Goal: Transaction & Acquisition: Purchase product/service

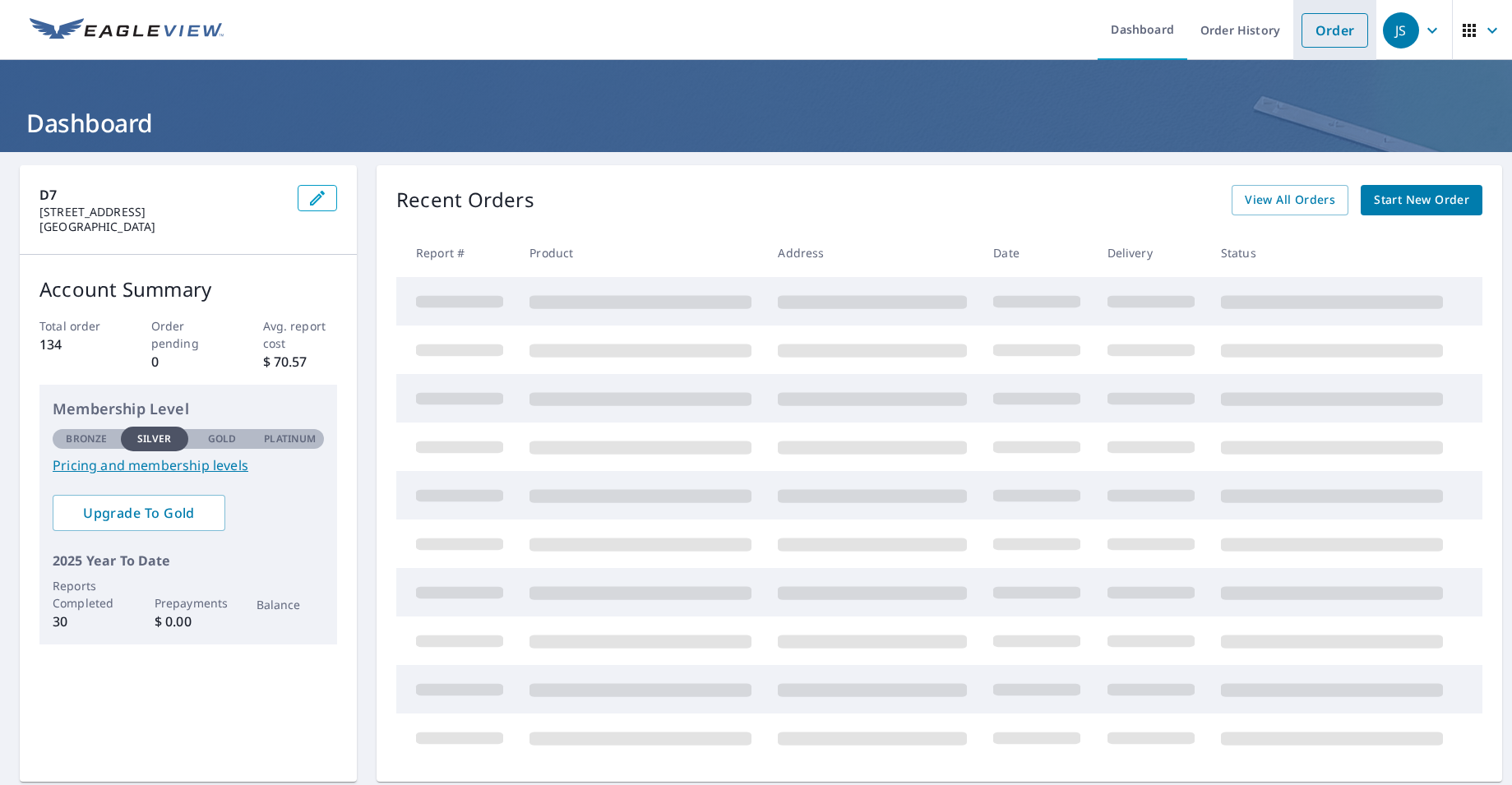
click at [1333, 38] on link "Order" at bounding box center [1334, 30] width 66 height 35
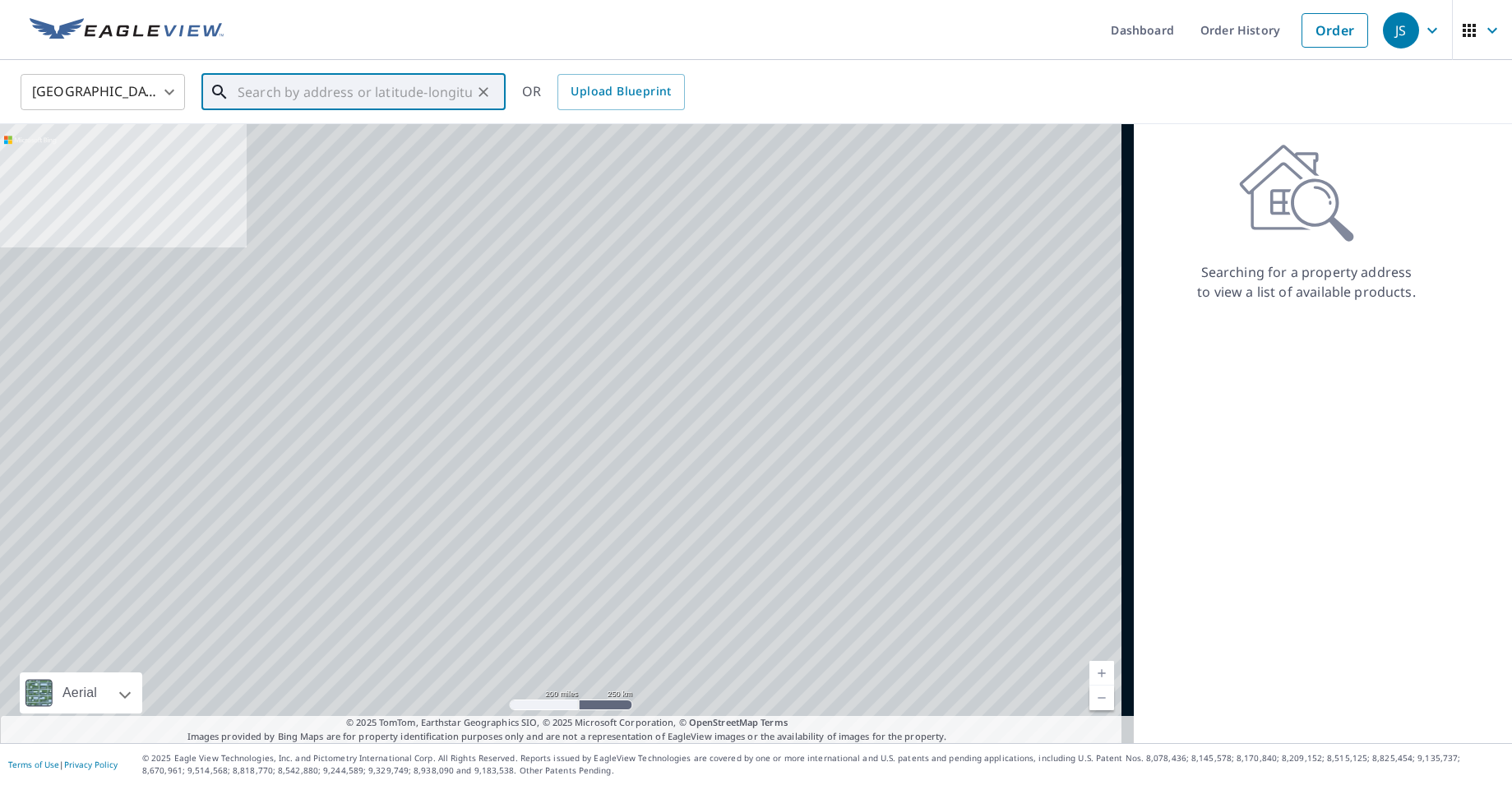
click at [303, 92] on input "text" at bounding box center [354, 92] width 234 height 46
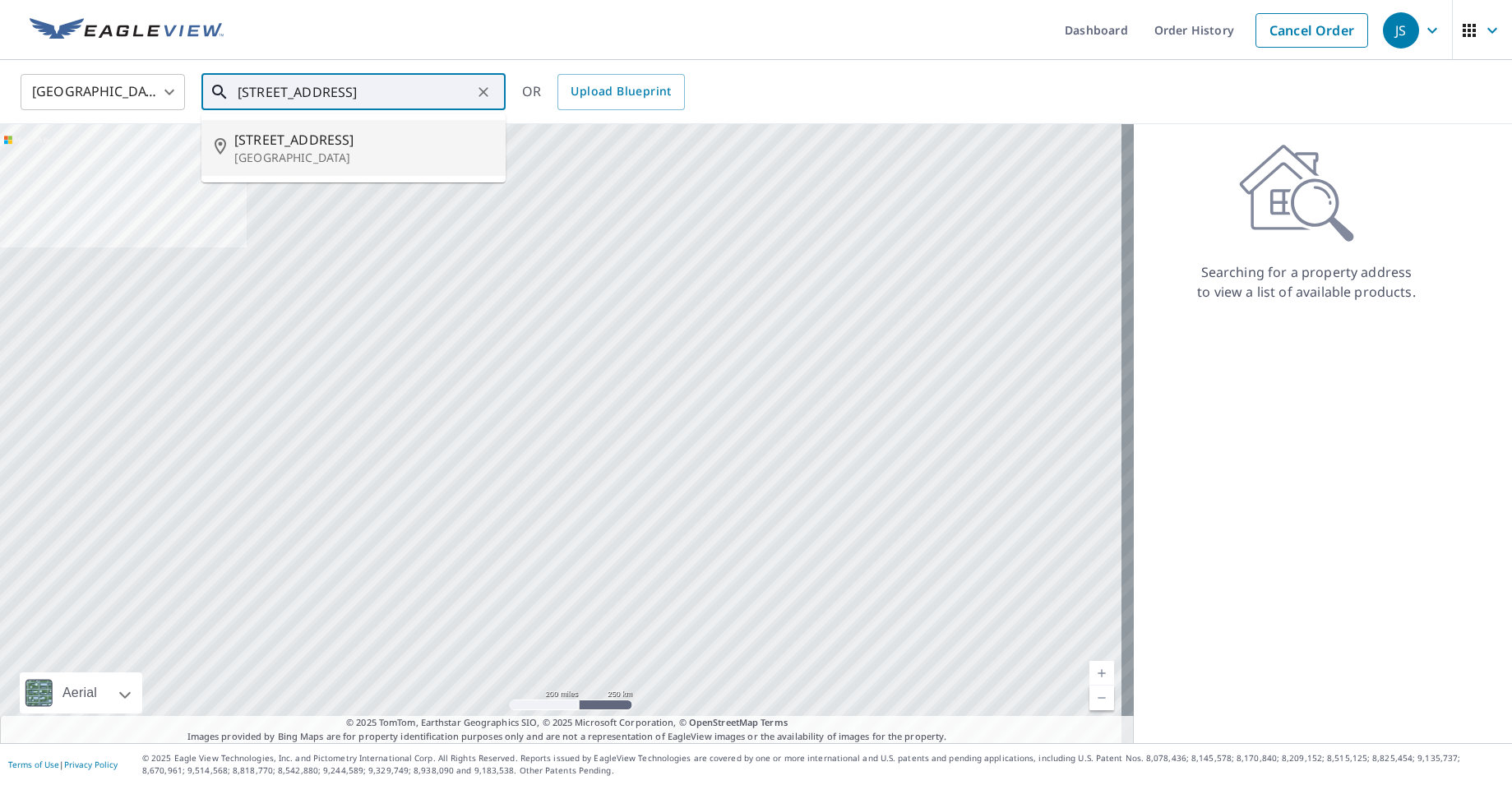
click at [292, 139] on span "[STREET_ADDRESS]" at bounding box center [363, 140] width 258 height 20
type input "[STREET_ADDRESS]"
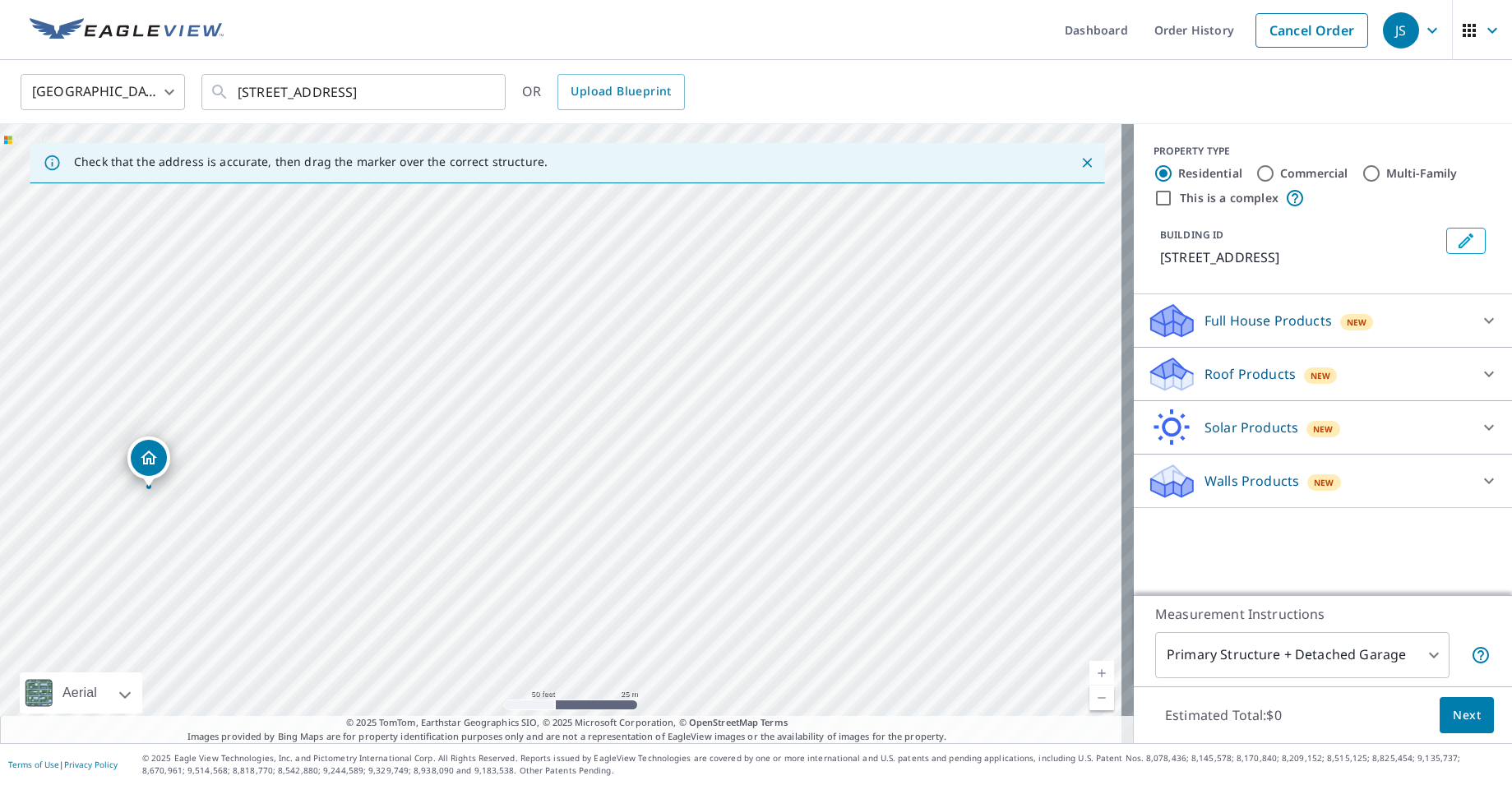
drag, startPoint x: 866, startPoint y: 433, endPoint x: 704, endPoint y: 455, distance: 163.5
click at [704, 455] on div "[STREET_ADDRESS]" at bounding box center [567, 433] width 1134 height 619
drag, startPoint x: 143, startPoint y: 452, endPoint x: 702, endPoint y: 333, distance: 571.5
click at [1255, 170] on input "Commercial" at bounding box center [1265, 174] width 20 height 20
radio input "true"
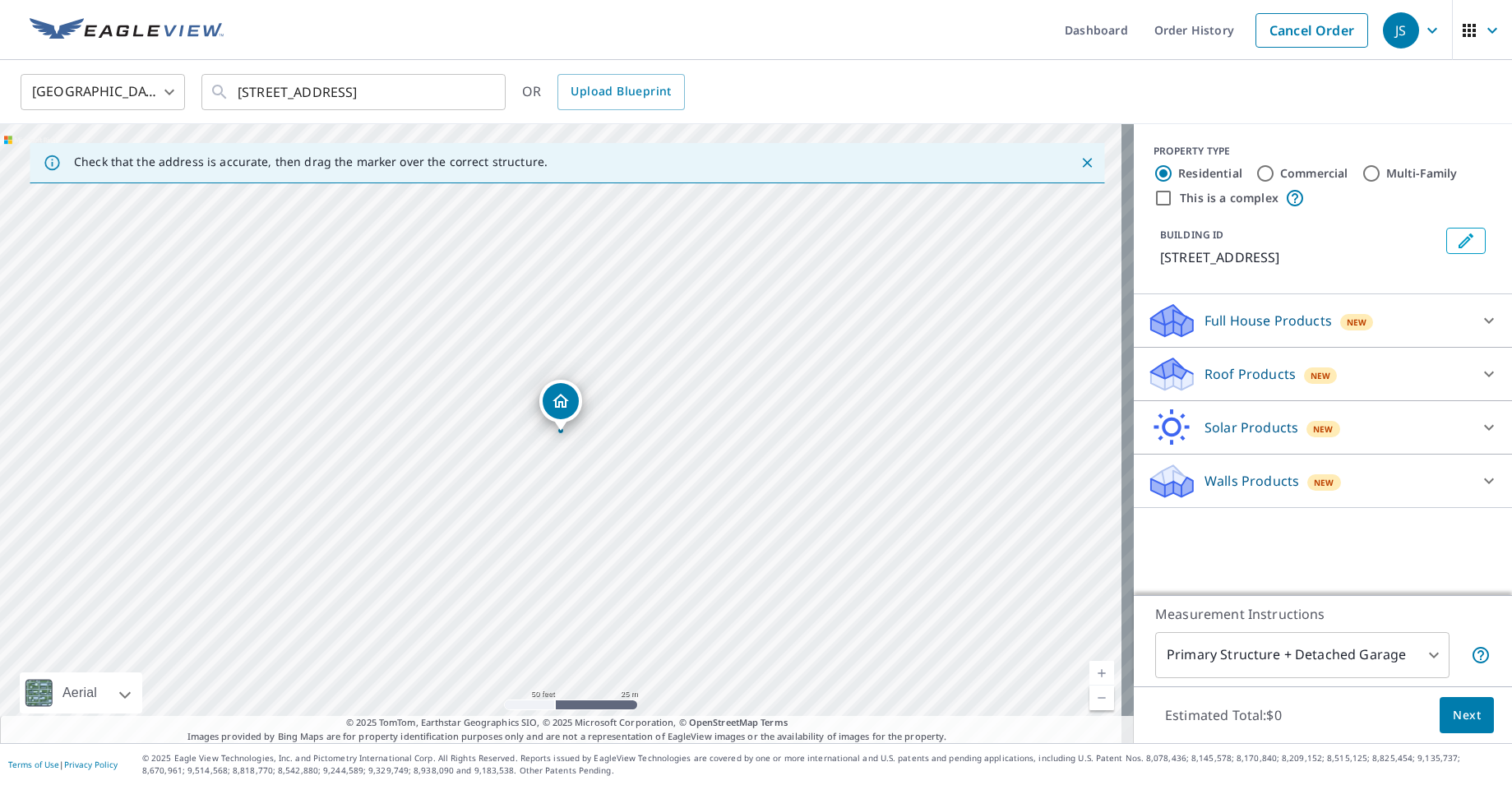
type input "4"
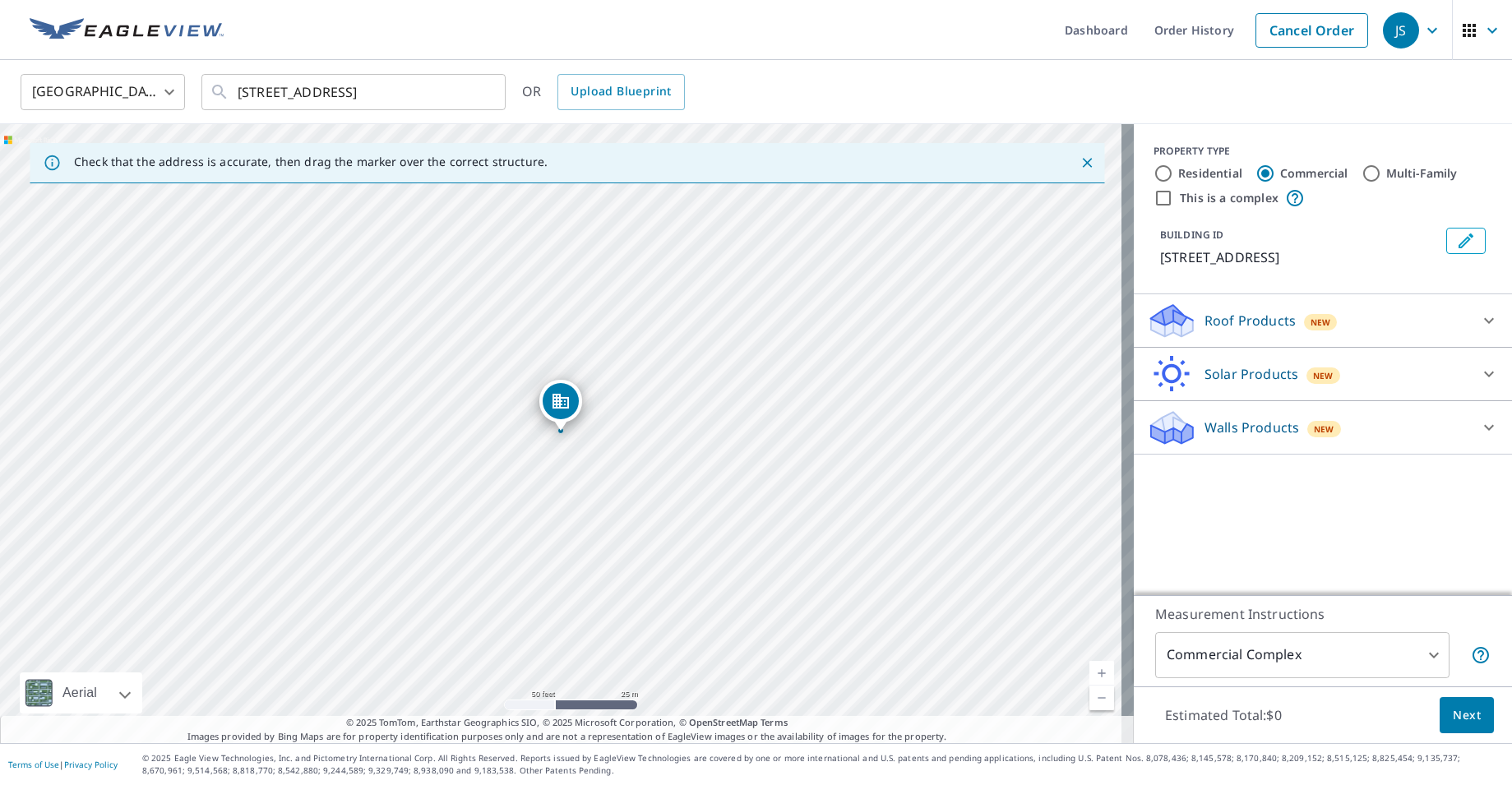
click at [1479, 320] on icon at bounding box center [1489, 321] width 20 height 20
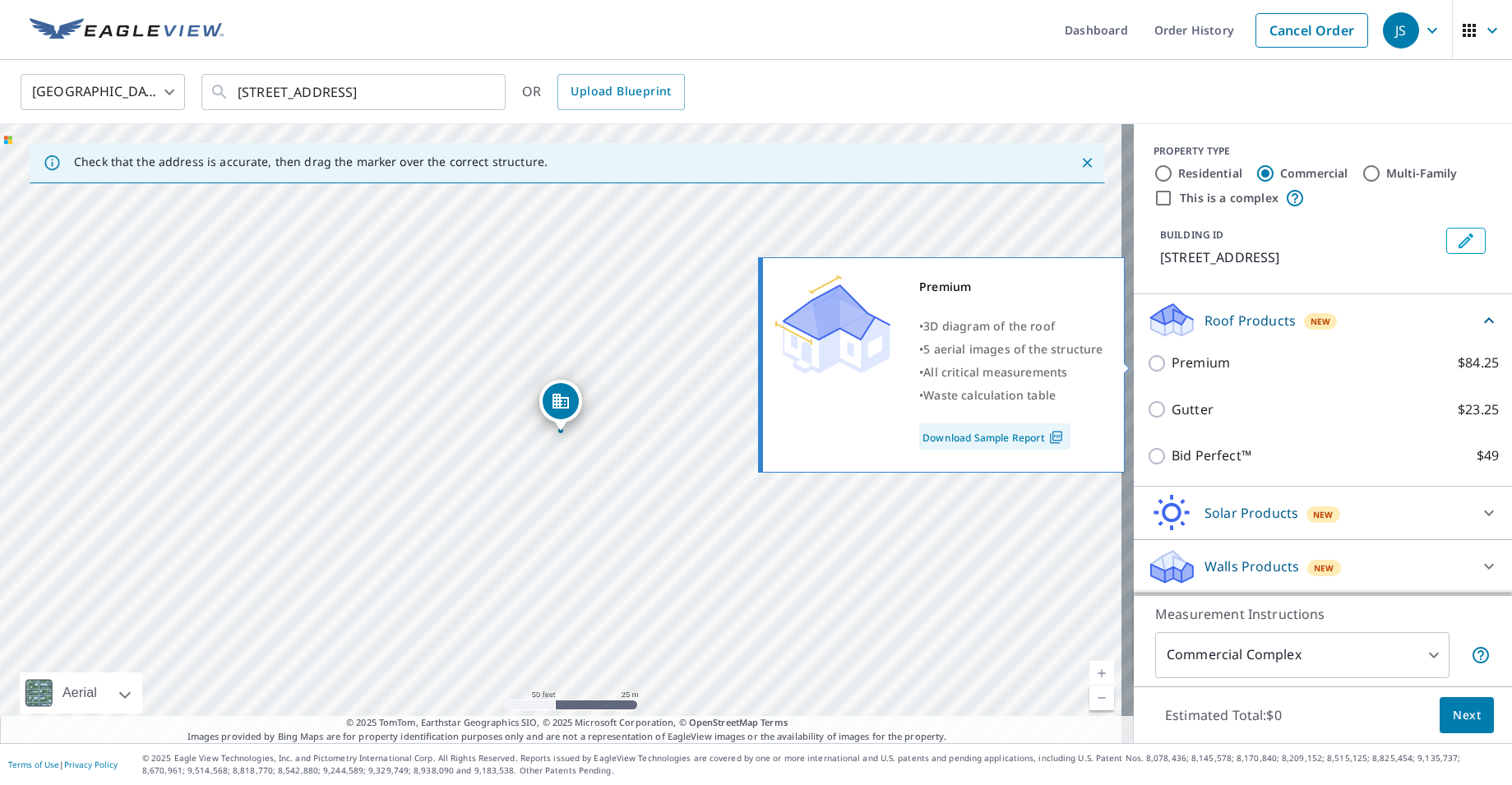
click at [1147, 363] on input "Premium $84.25" at bounding box center [1159, 363] width 25 height 20
checkbox input "true"
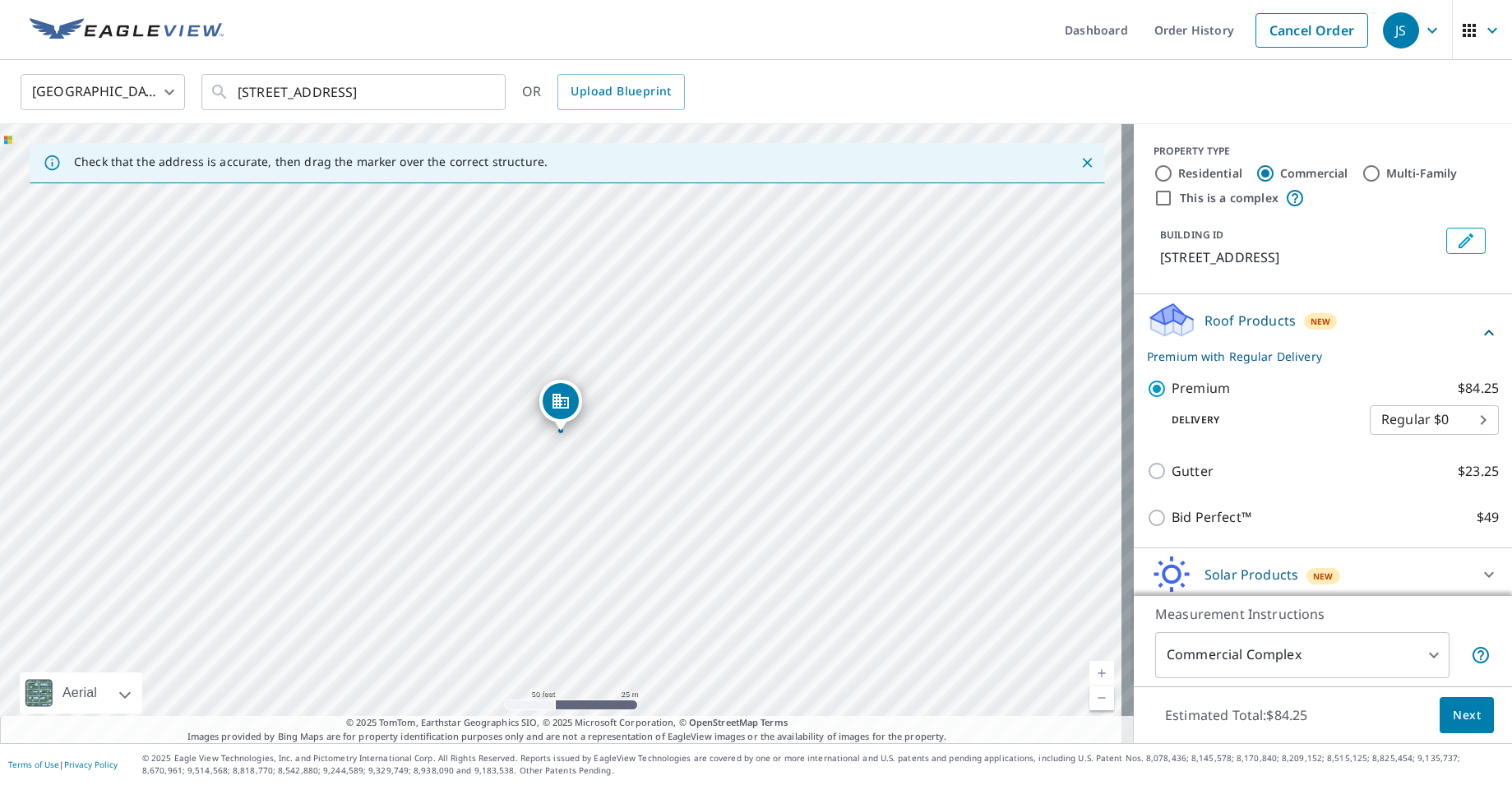
click at [1406, 422] on body "JS JS Dashboard Order History Cancel Order JS [GEOGRAPHIC_DATA] [GEOGRAPHIC_DAT…" at bounding box center [756, 392] width 1512 height 785
click at [1406, 422] on li "Regular $0" at bounding box center [1410, 420] width 129 height 29
click at [1460, 715] on span "Next" at bounding box center [1466, 715] width 28 height 21
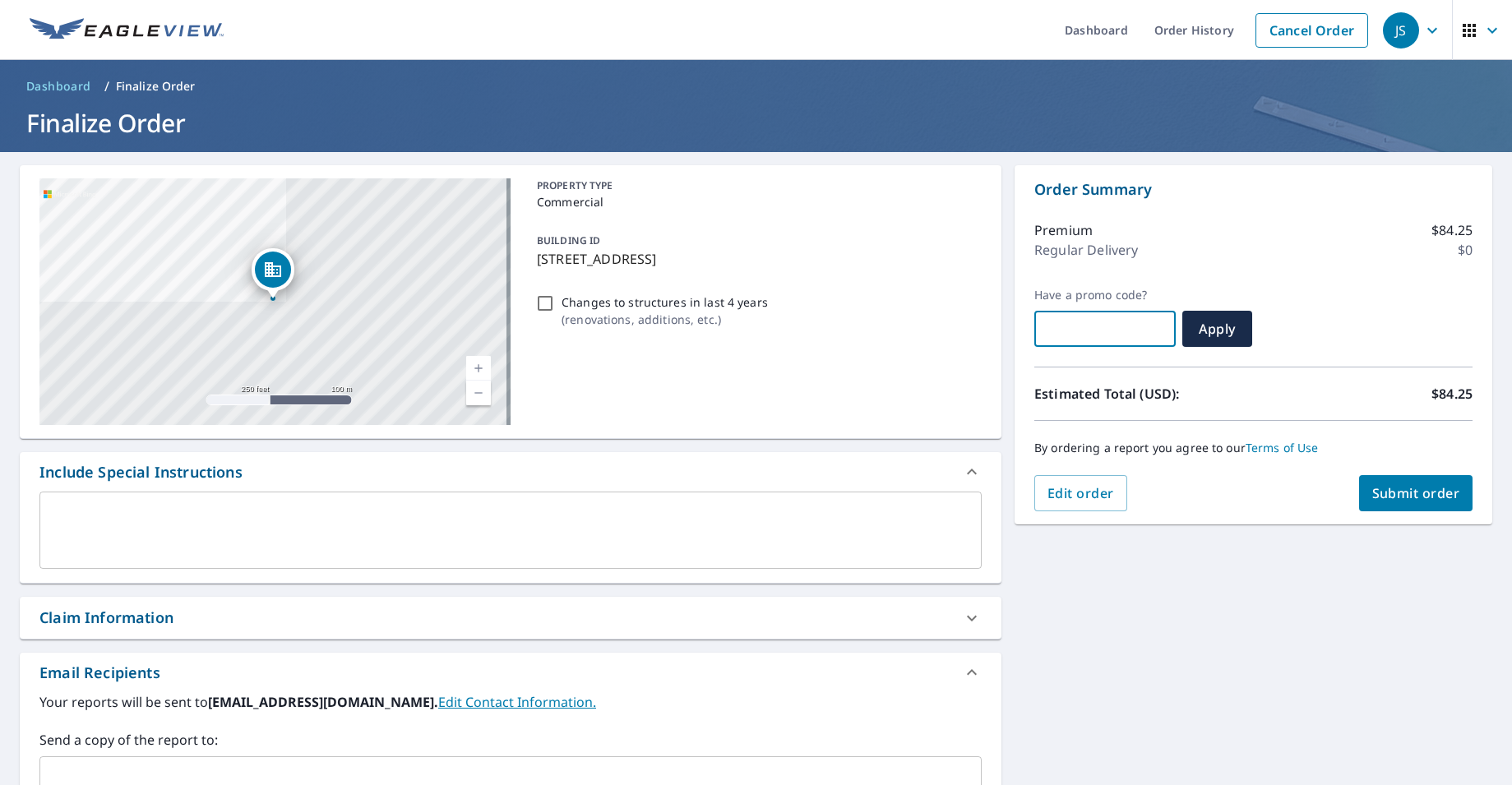
click at [1100, 331] on input "text" at bounding box center [1104, 329] width 141 height 46
paste input "JL25-X2N8V-17NYE"
type input "JL25-X2N8V-17NYE"
click at [1215, 325] on span "Apply" at bounding box center [1217, 329] width 44 height 18
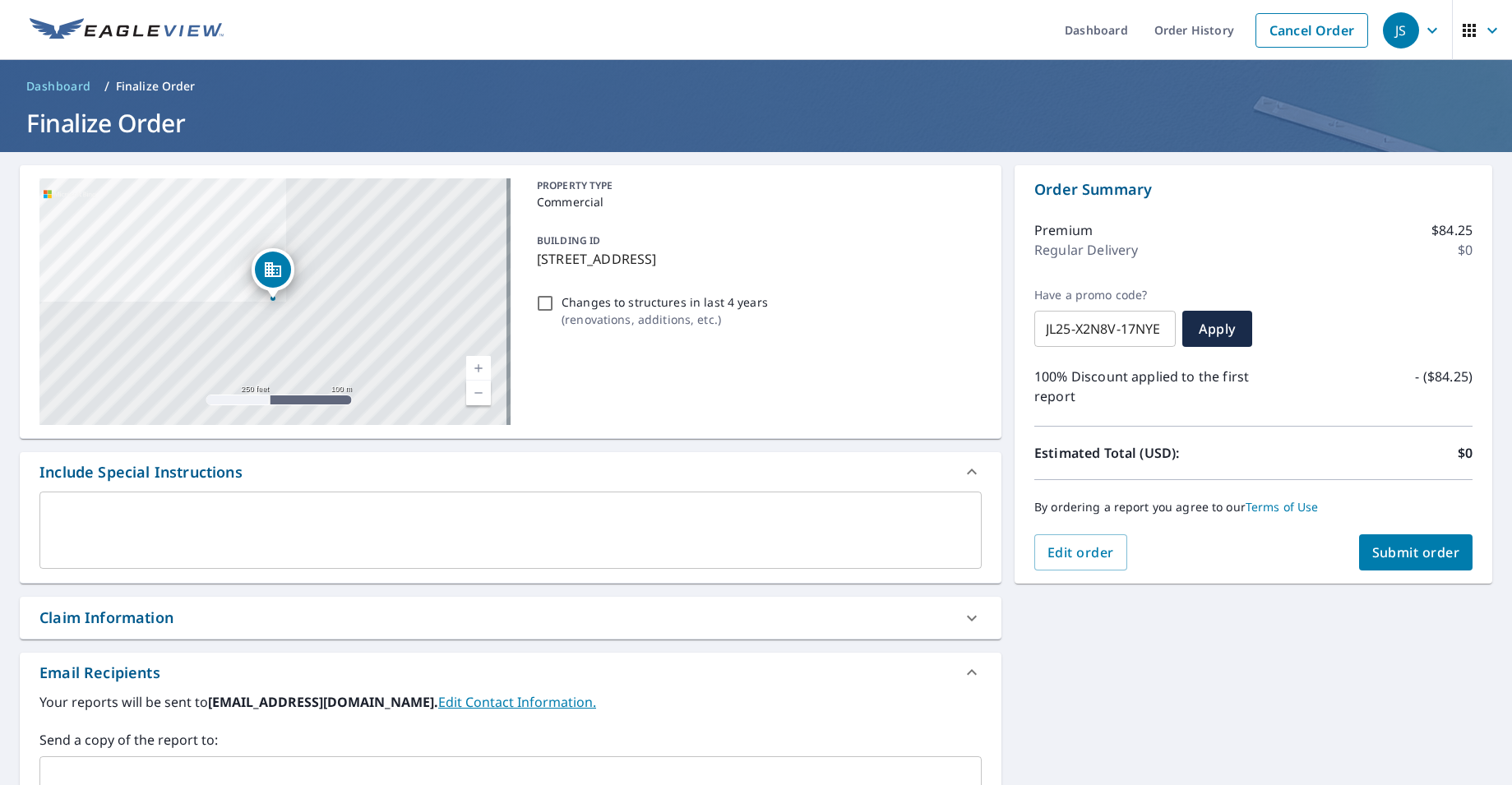
click at [179, 528] on textarea at bounding box center [510, 530] width 919 height 46
